Goal: Transaction & Acquisition: Purchase product/service

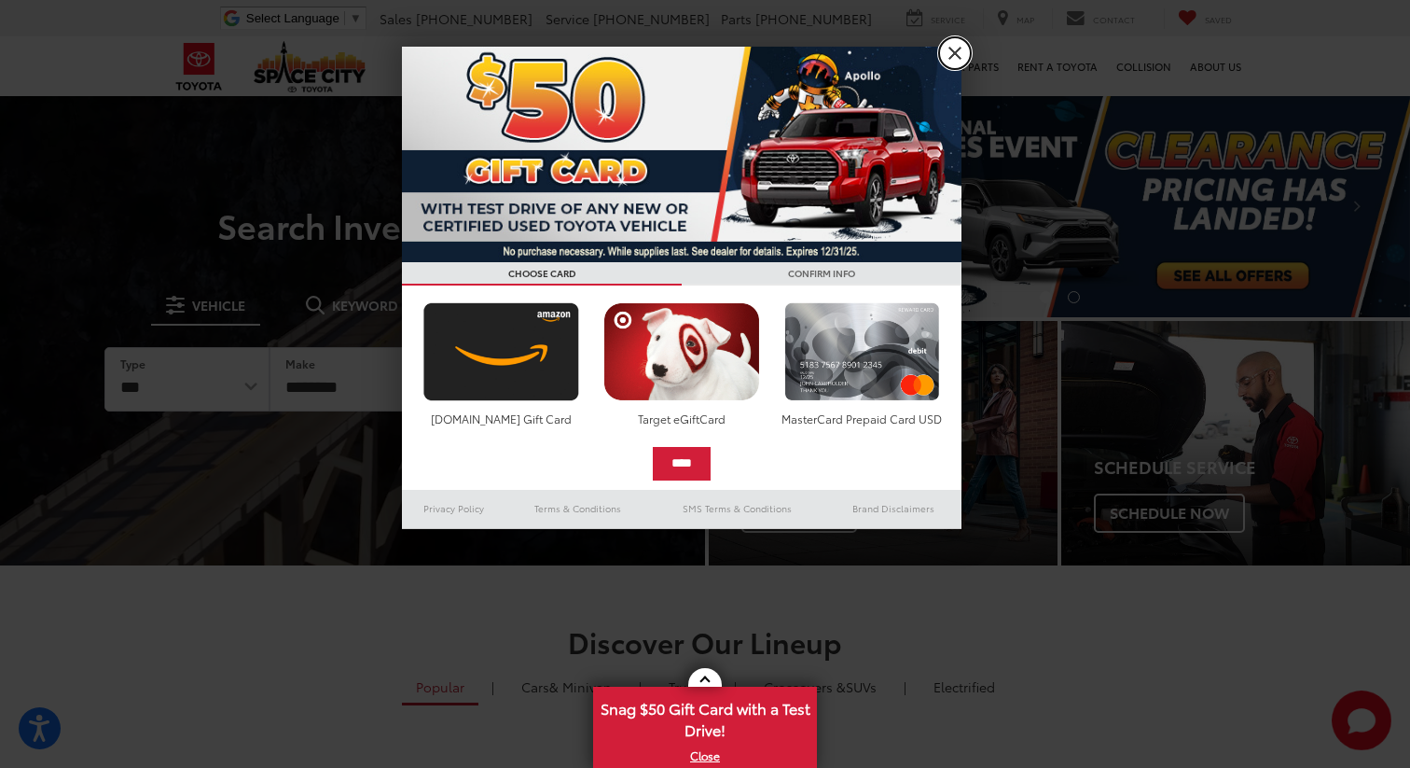
click at [946, 49] on link "X" at bounding box center [955, 53] width 32 height 32
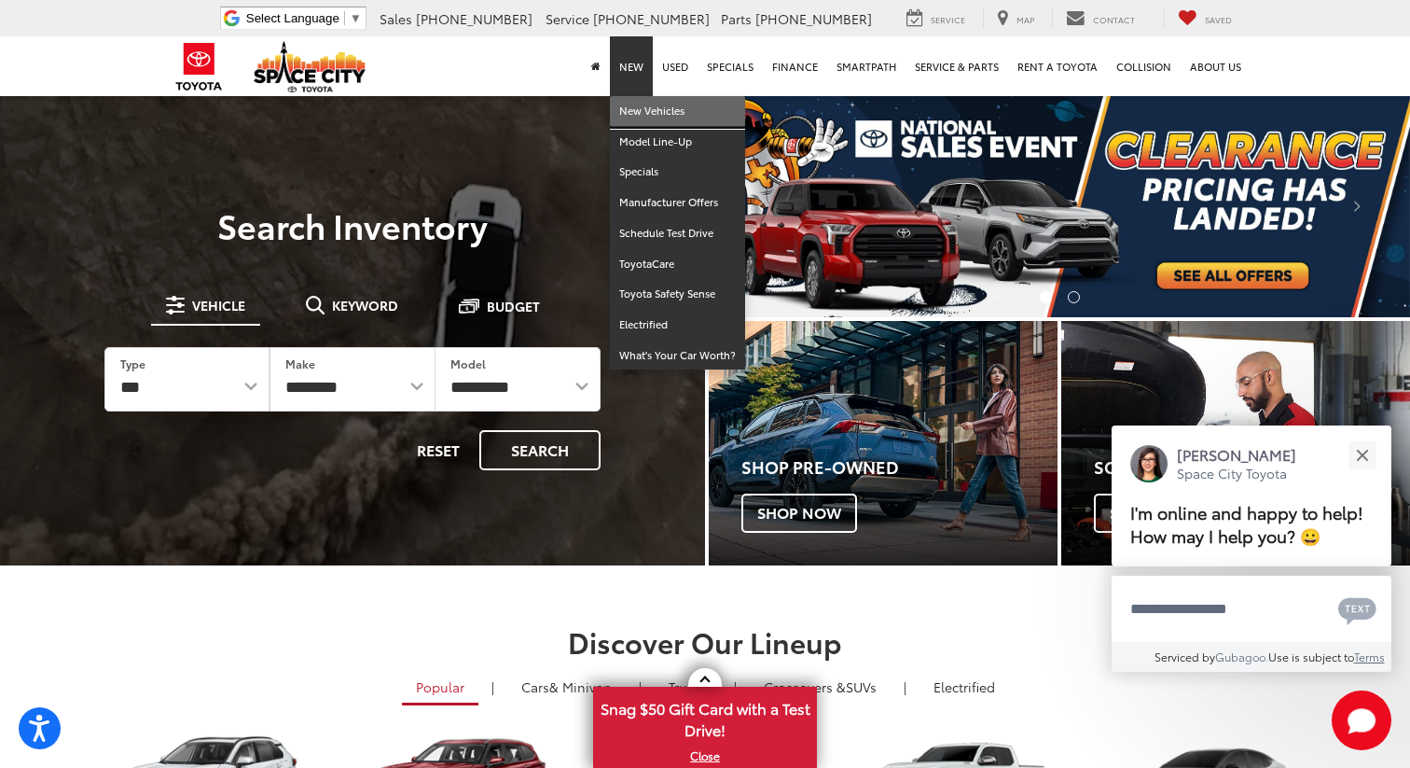
click at [643, 118] on link "New Vehicles" at bounding box center [677, 111] width 135 height 31
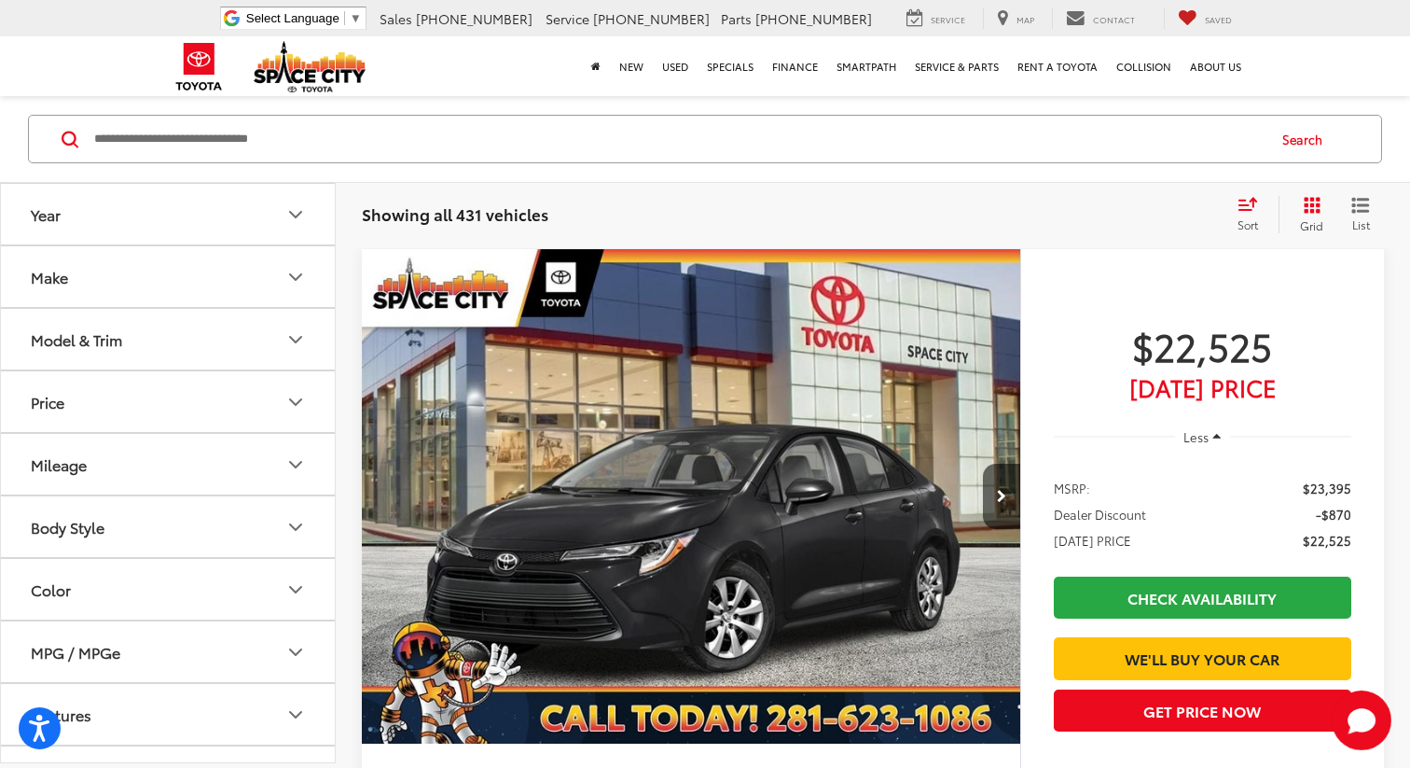
scroll to position [143, 0]
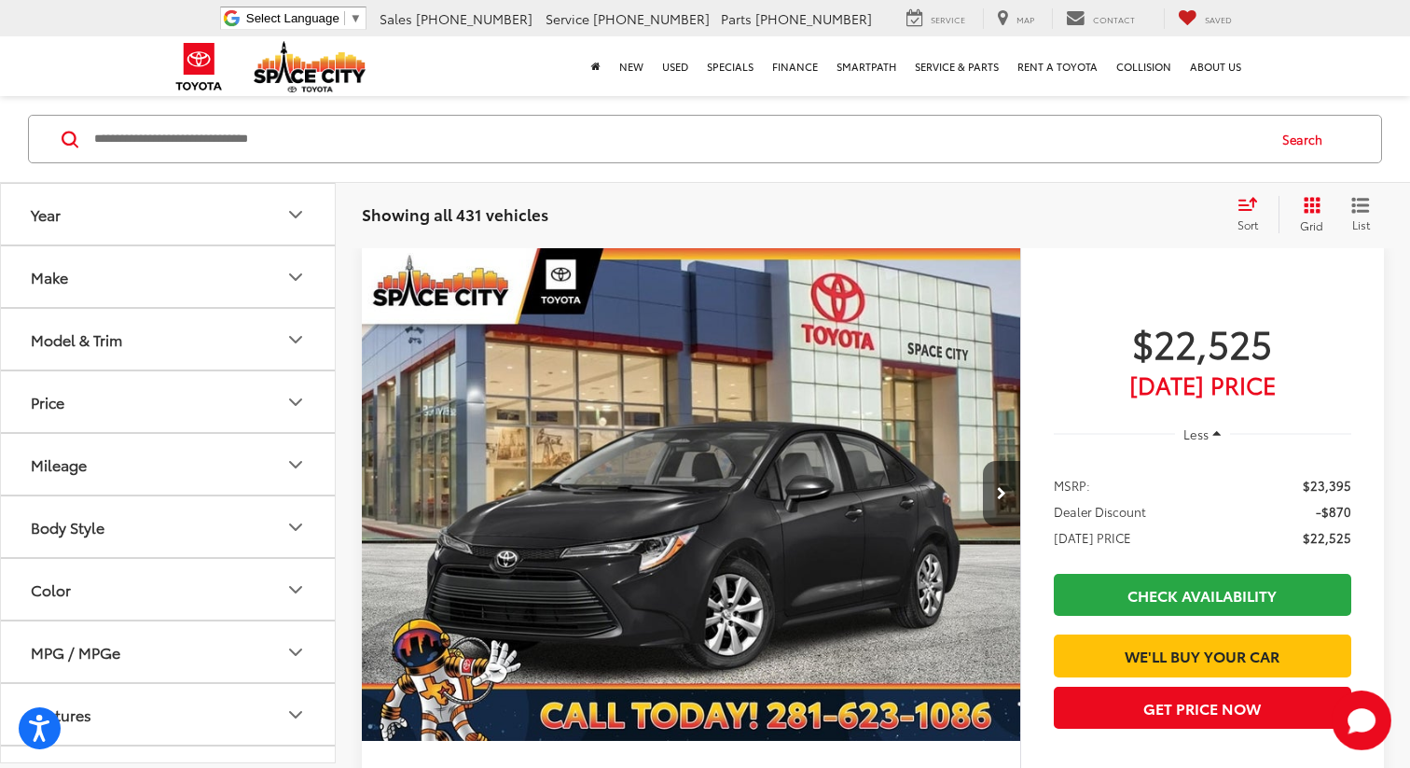
click at [285, 336] on icon "Model & Trim" at bounding box center [296, 339] width 22 height 22
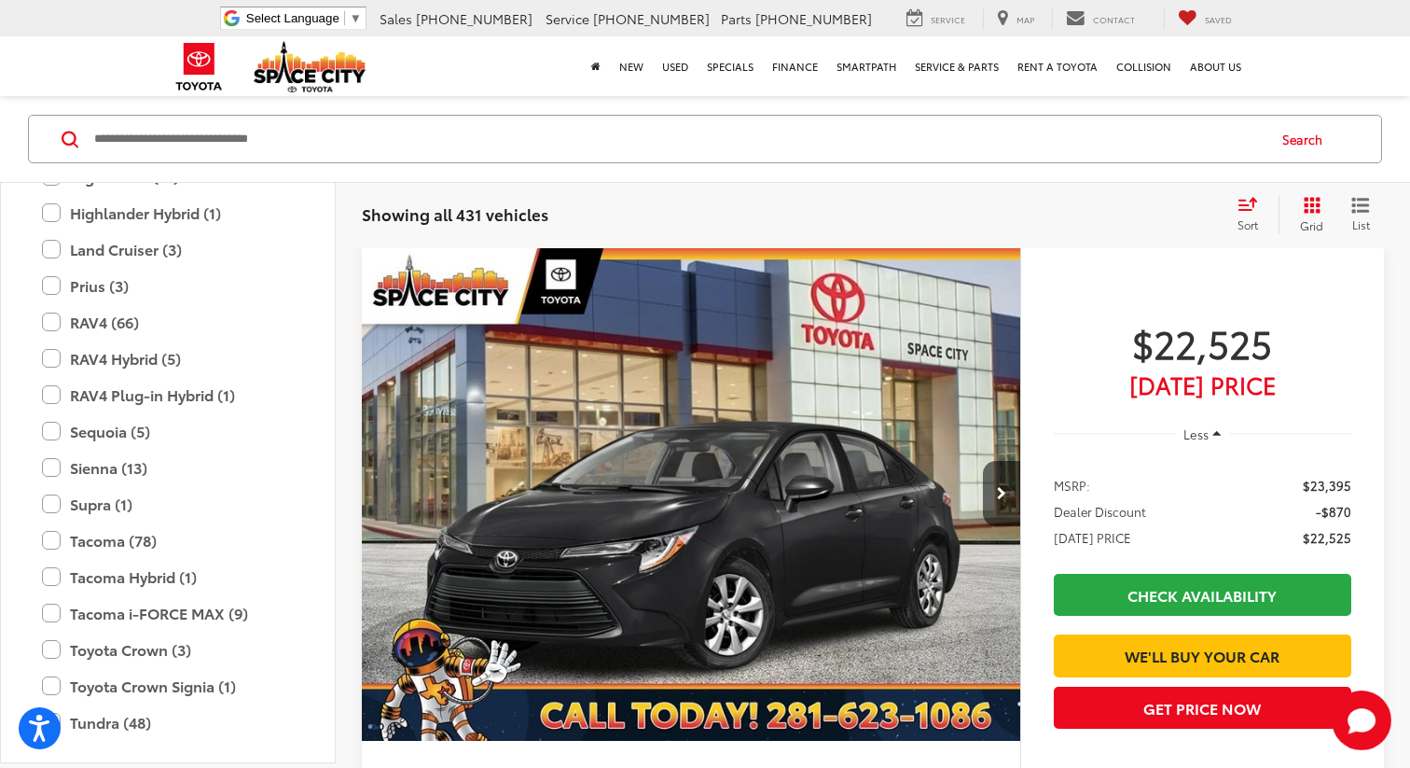
scroll to position [701, 0]
click at [48, 278] on label "Prius (3)" at bounding box center [168, 283] width 252 height 33
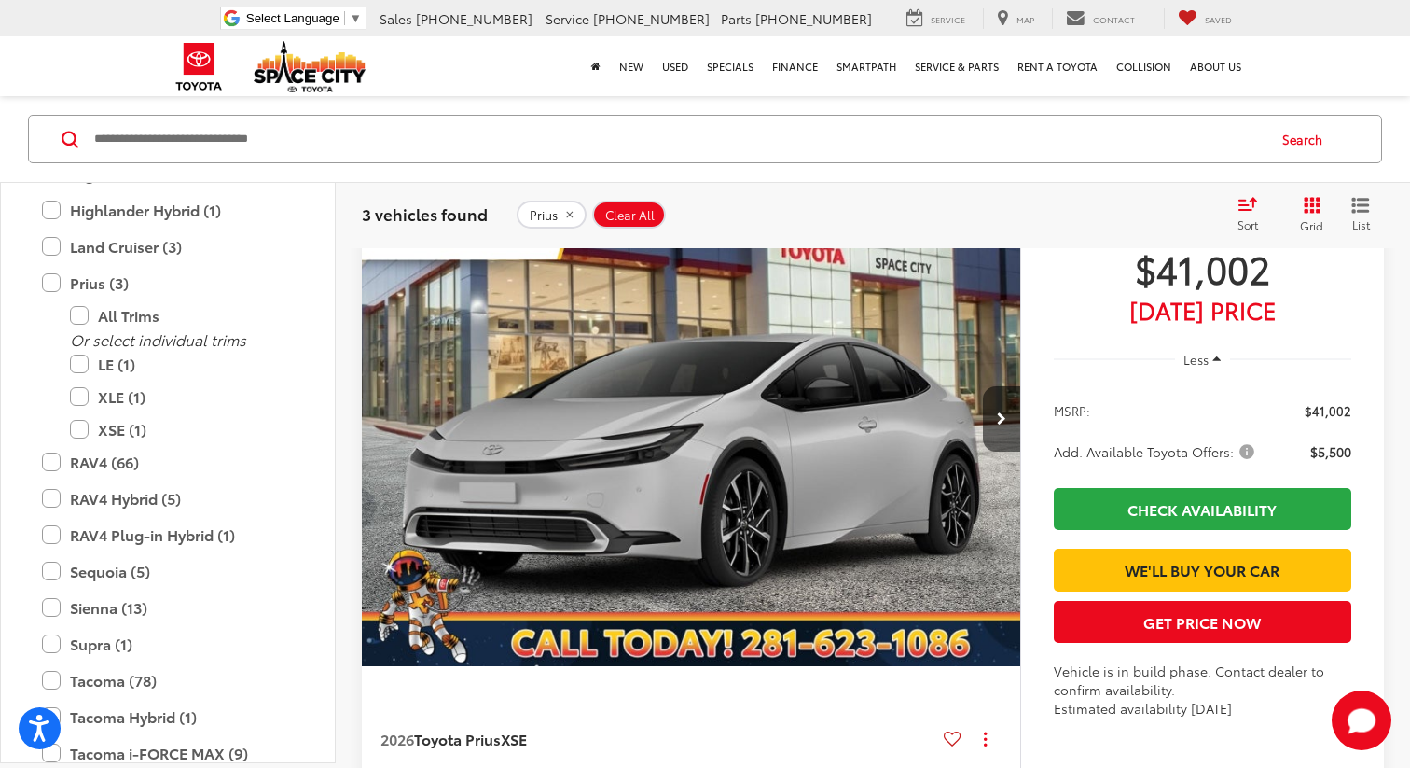
scroll to position [1902, 0]
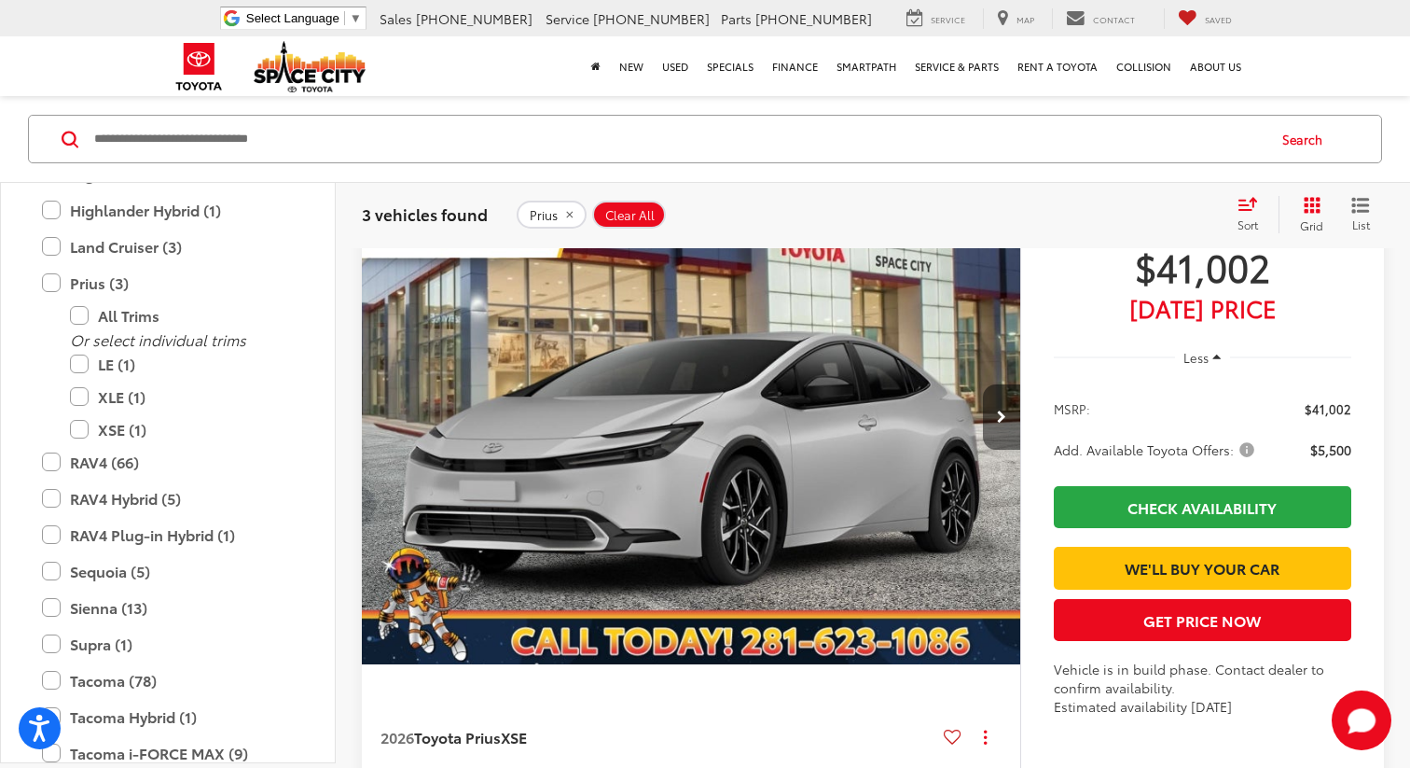
click at [995, 411] on button "Next image" at bounding box center [1001, 416] width 37 height 65
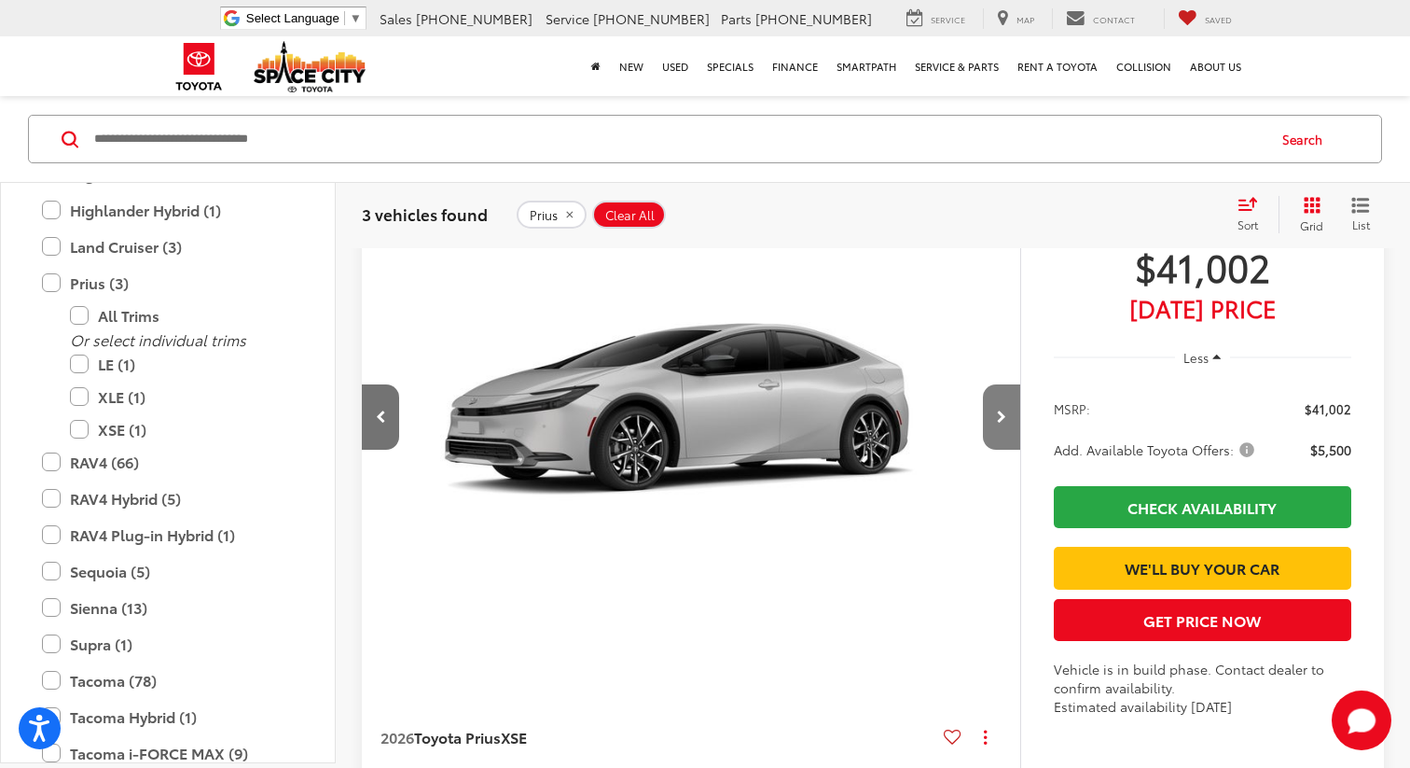
click at [995, 411] on button "Next image" at bounding box center [1001, 416] width 37 height 65
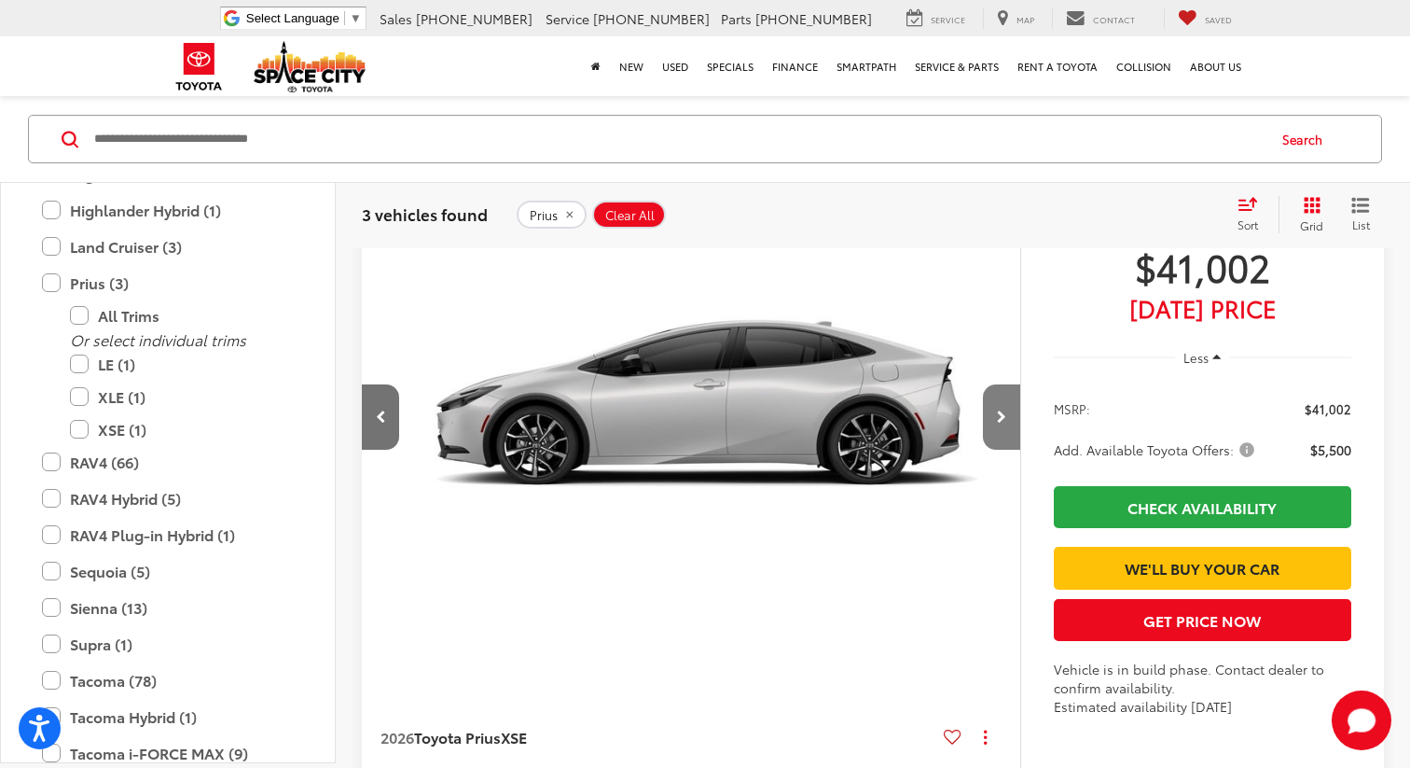
click at [995, 411] on button "Next image" at bounding box center [1001, 416] width 37 height 65
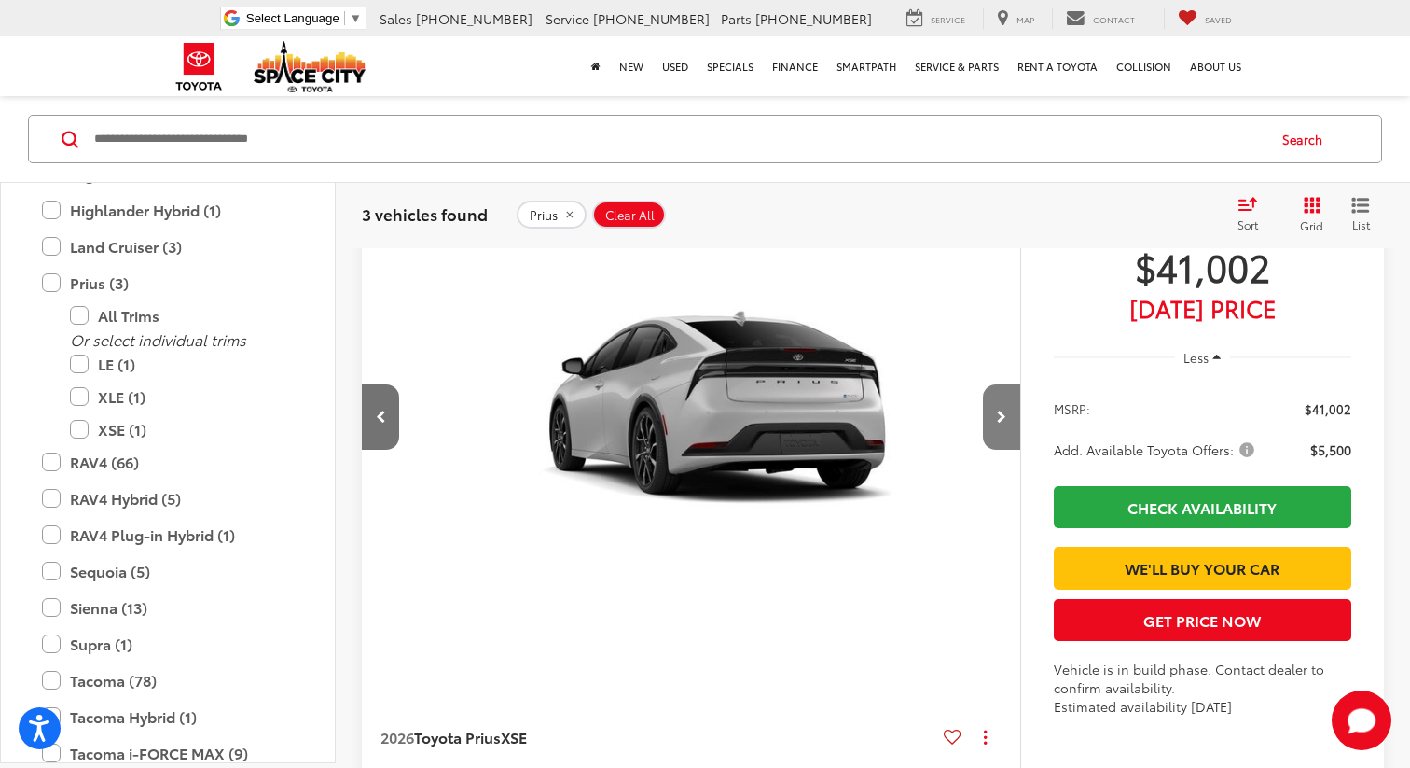
click at [995, 411] on button "Next image" at bounding box center [1001, 416] width 37 height 65
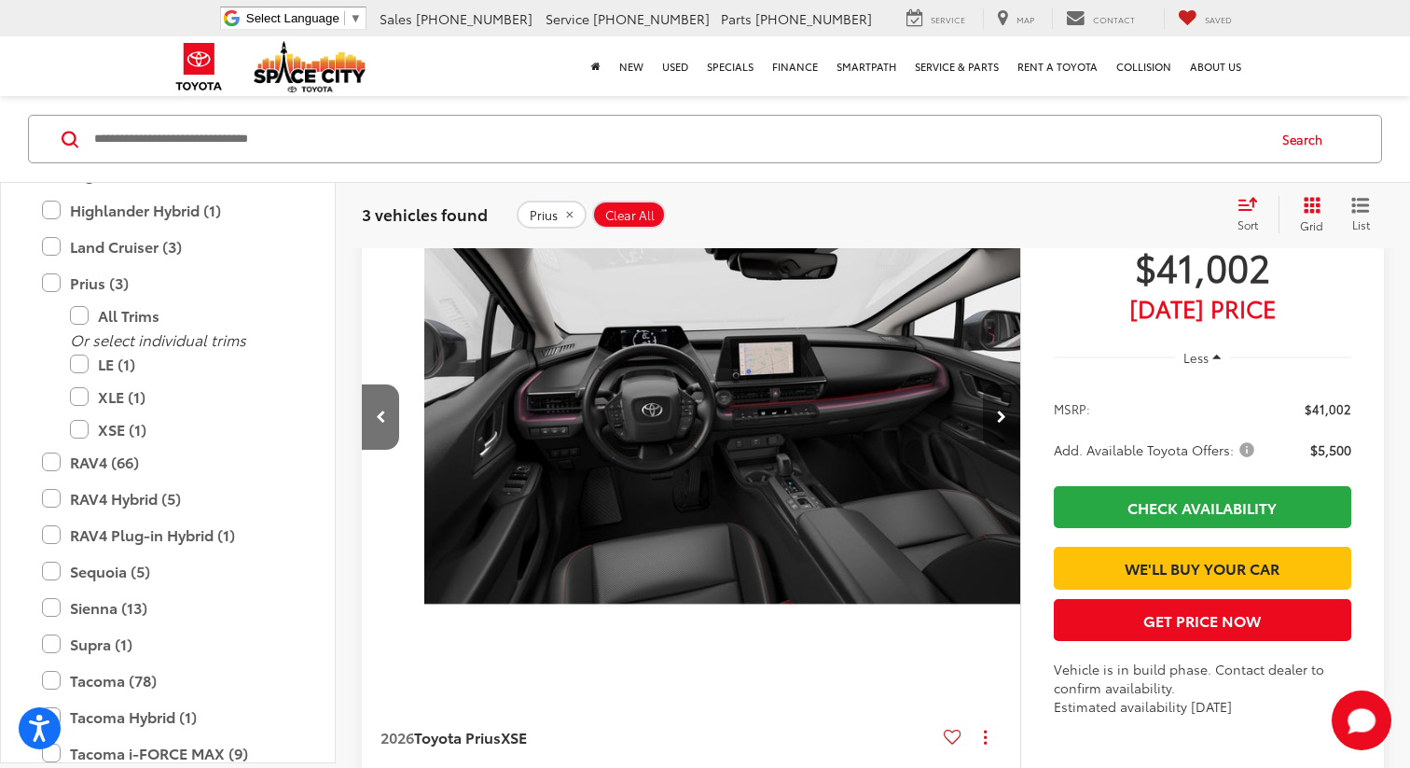
scroll to position [0, 2645]
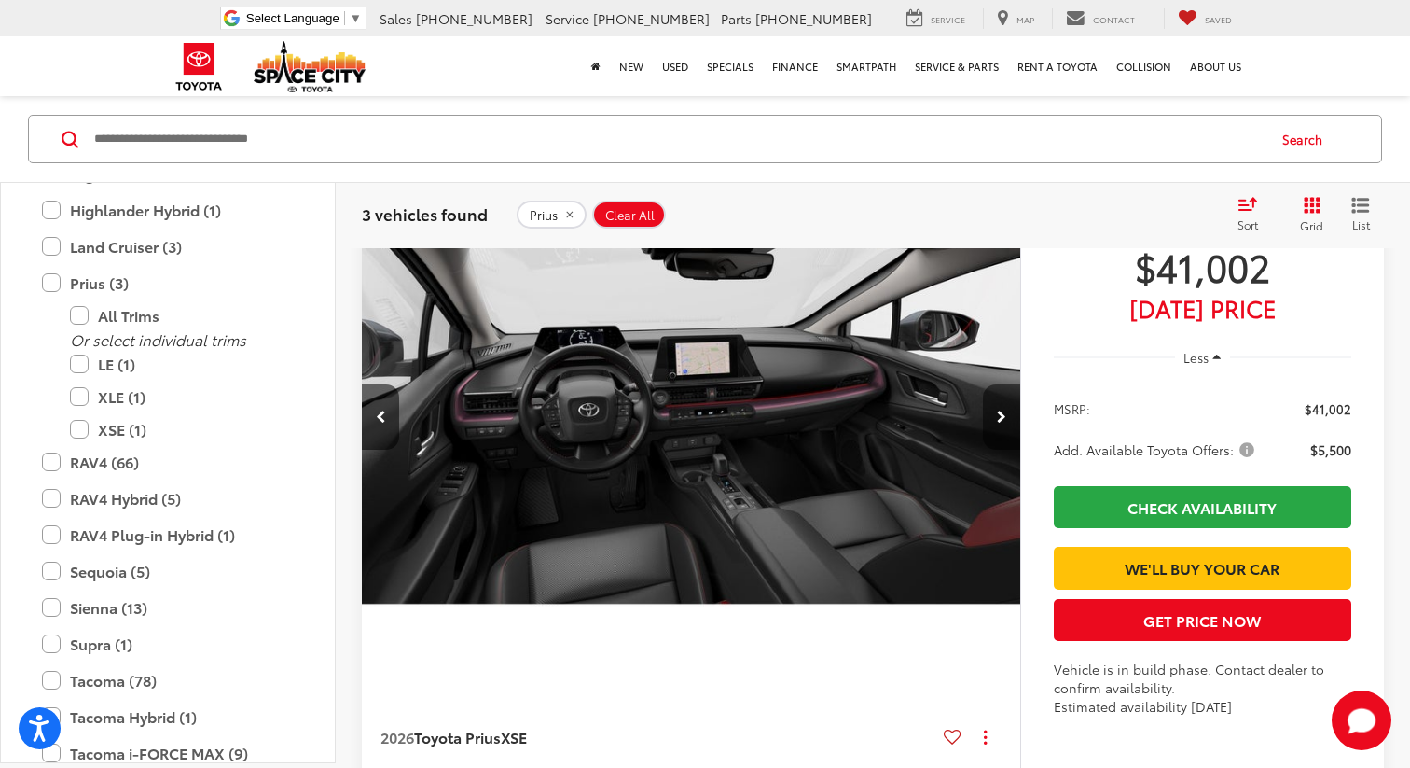
click at [995, 411] on button "Next image" at bounding box center [1001, 416] width 37 height 65
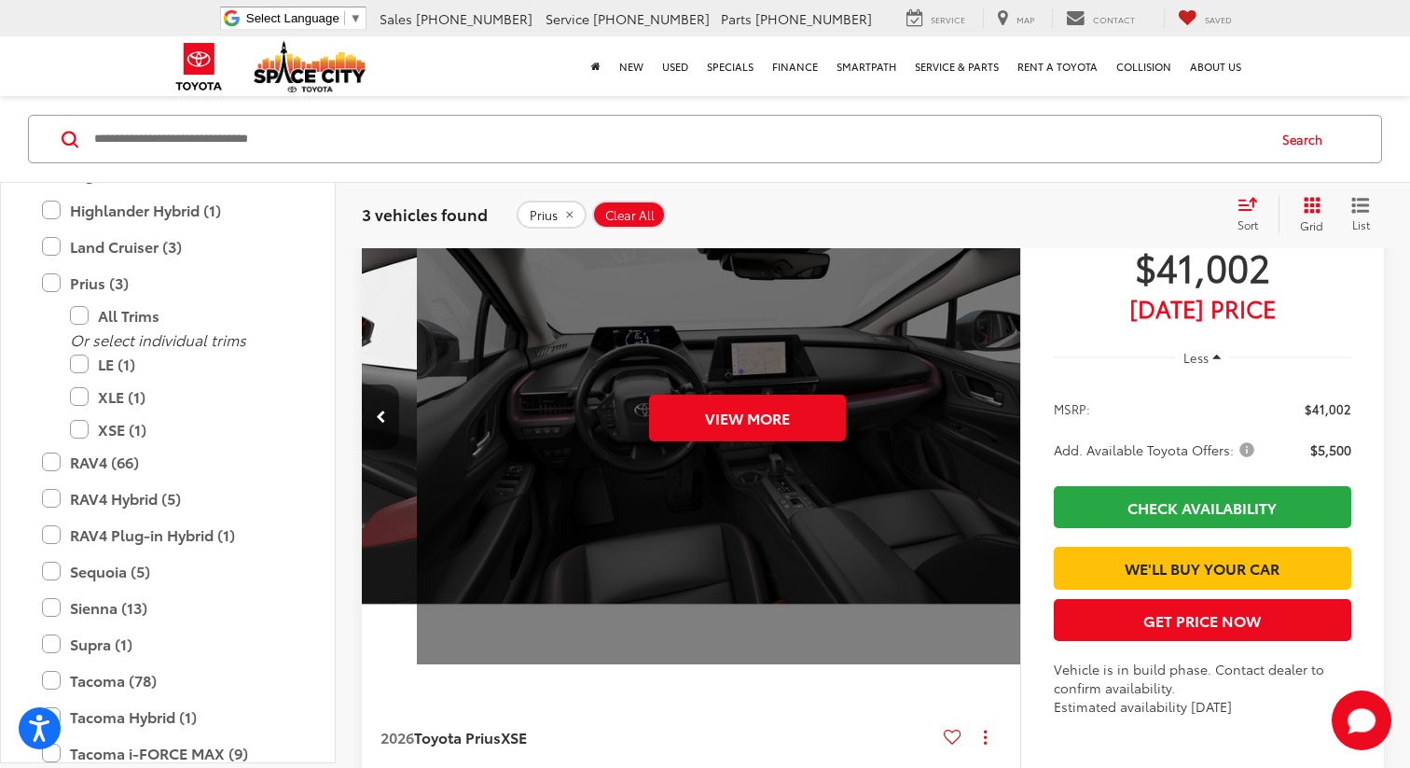
scroll to position [0, 3307]
